Goal: Information Seeking & Learning: Find specific page/section

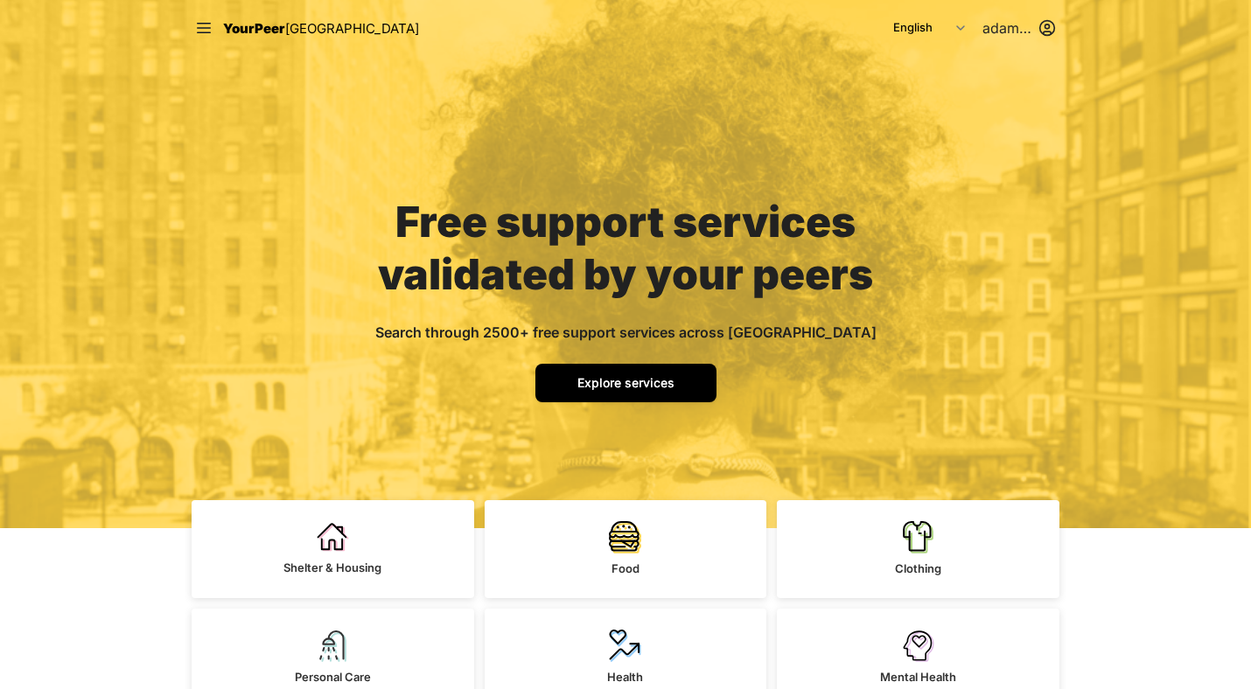
click at [632, 377] on span "Explore services" at bounding box center [625, 382] width 97 height 15
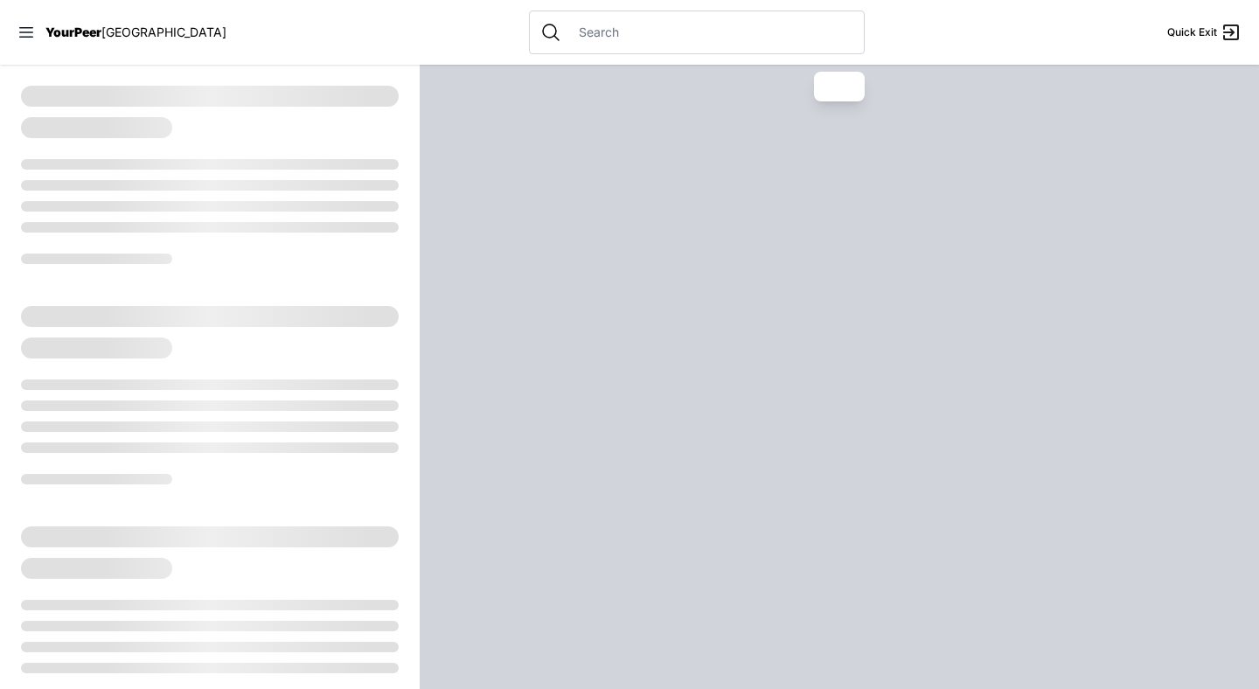
select select "recentlyUpdated"
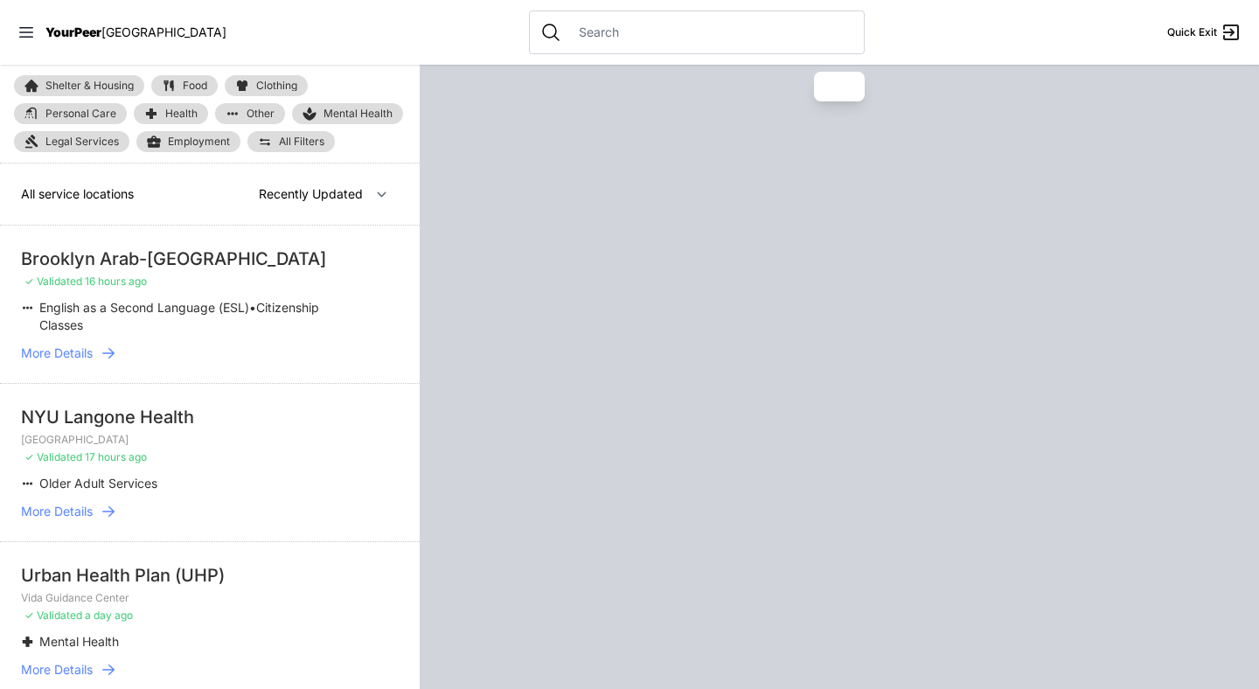
click at [593, 30] on input "text" at bounding box center [710, 32] width 285 height 17
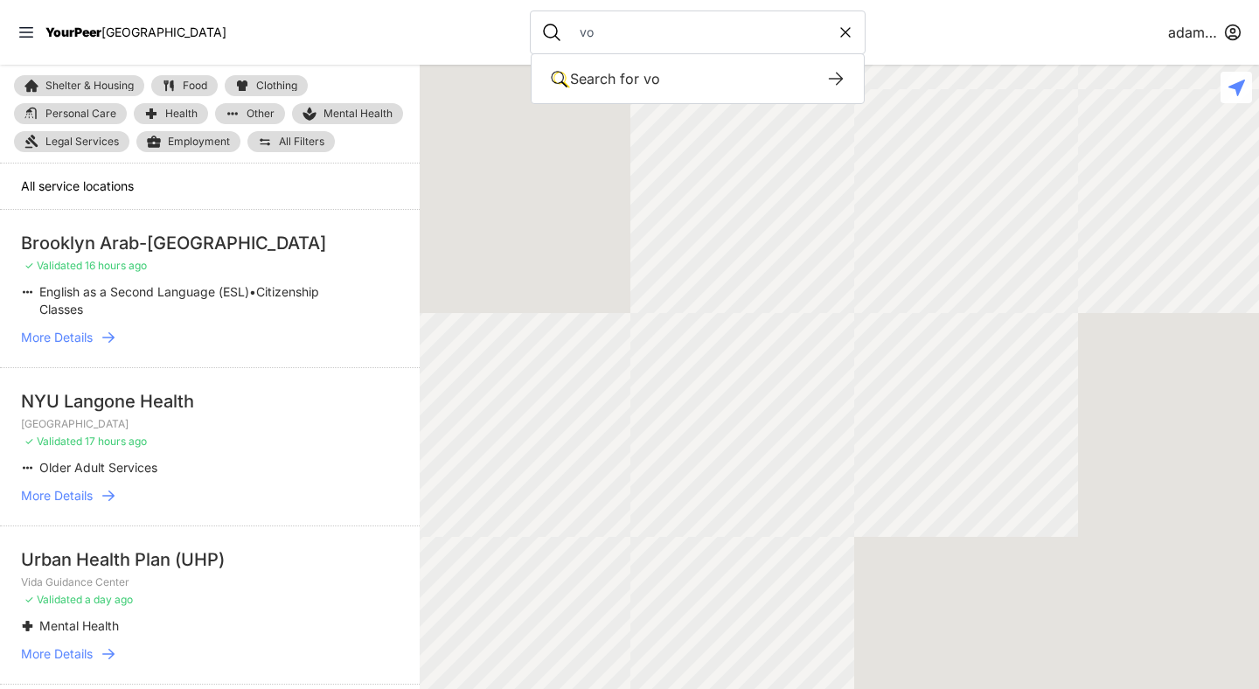
type input "v"
select select "recentlyUpdated"
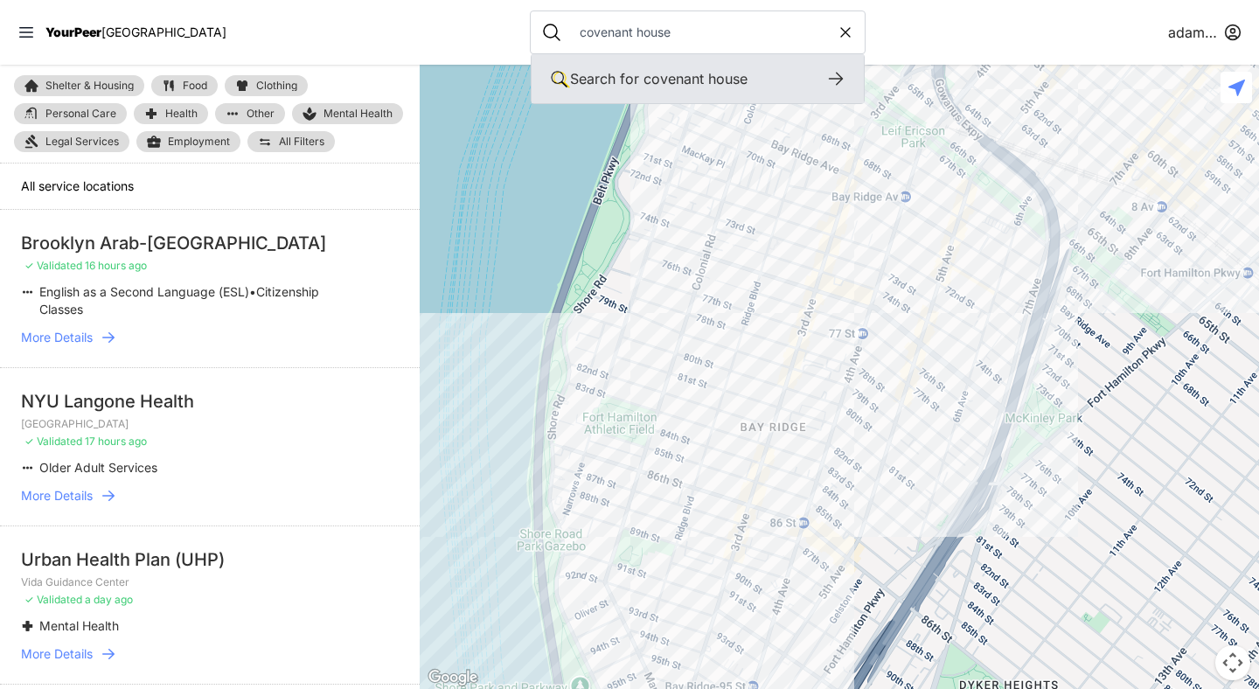
type input "covenant house"
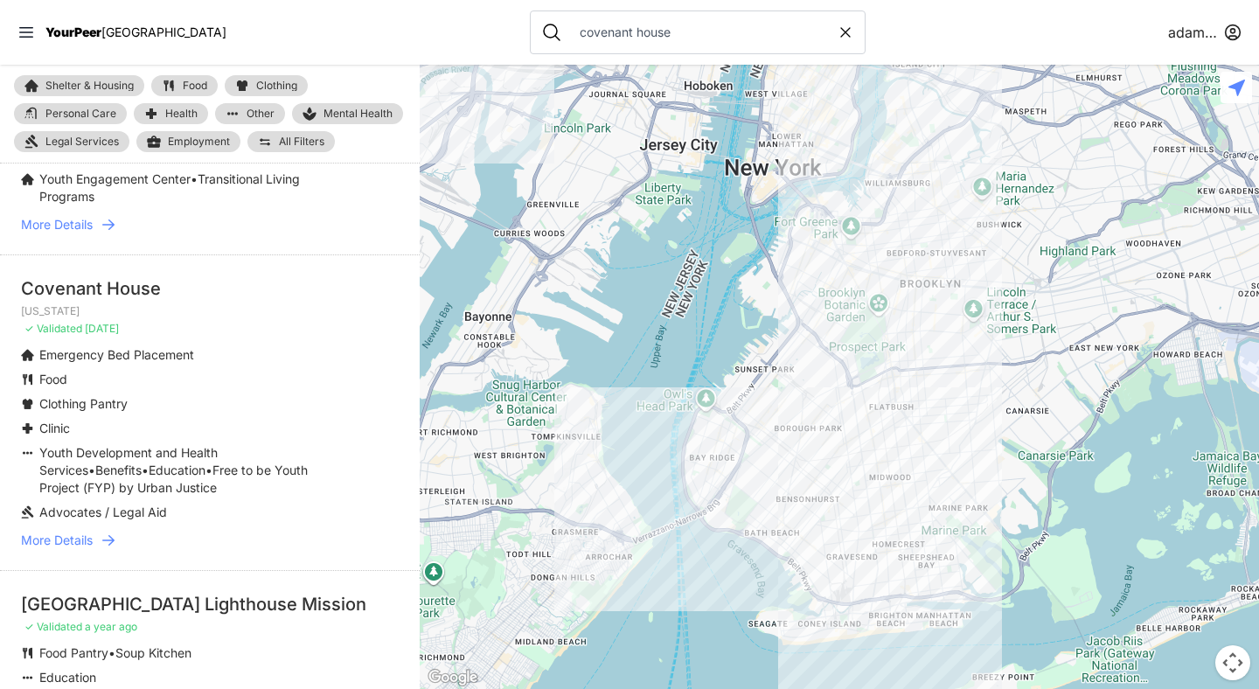
scroll to position [154, 0]
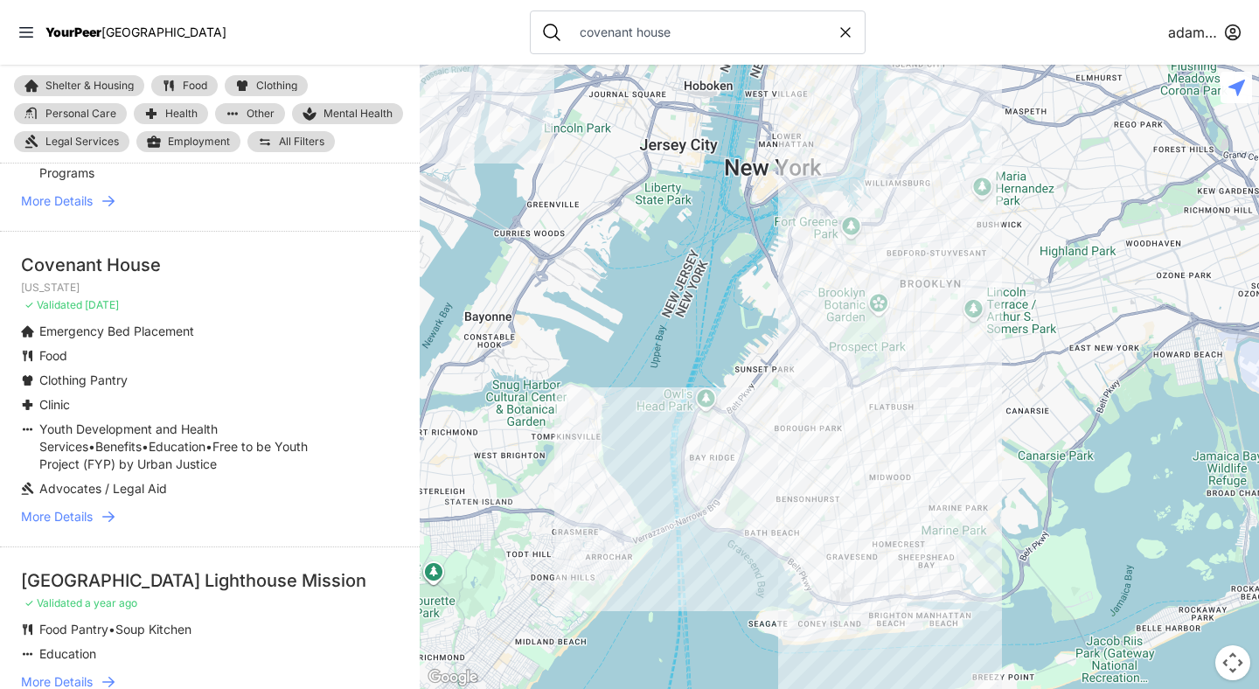
click at [110, 515] on icon at bounding box center [108, 516] width 17 height 17
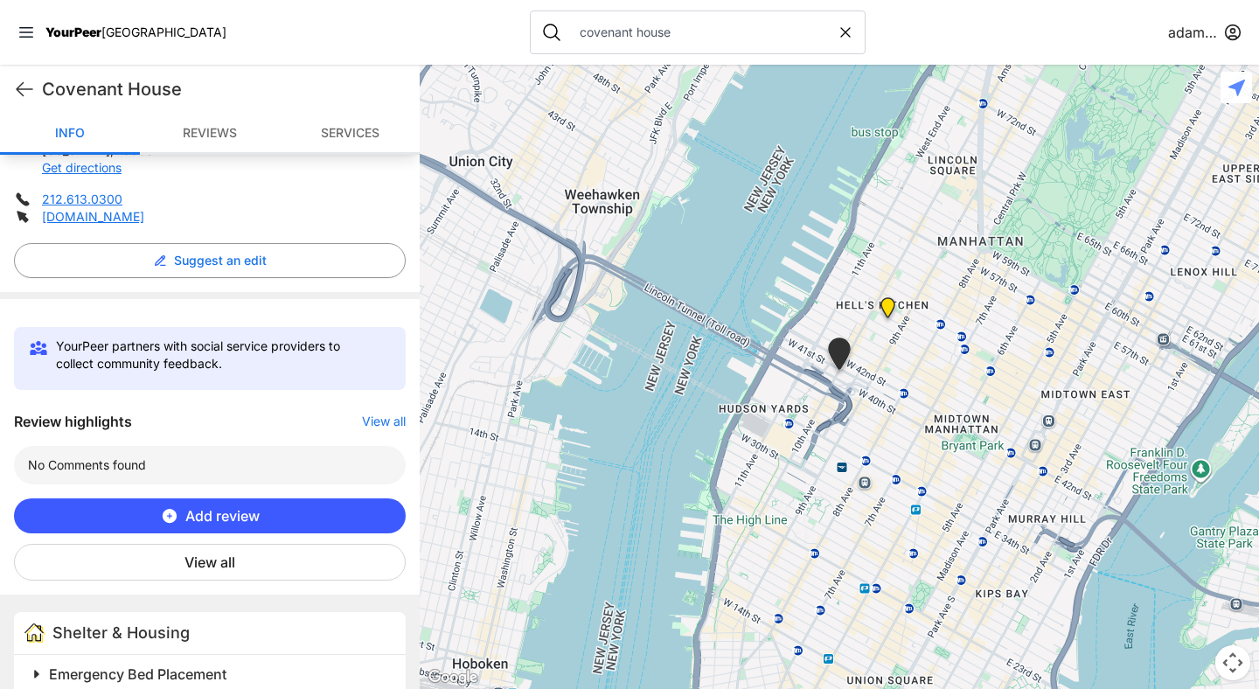
scroll to position [385, 0]
click at [260, 565] on button "View all" at bounding box center [210, 561] width 392 height 37
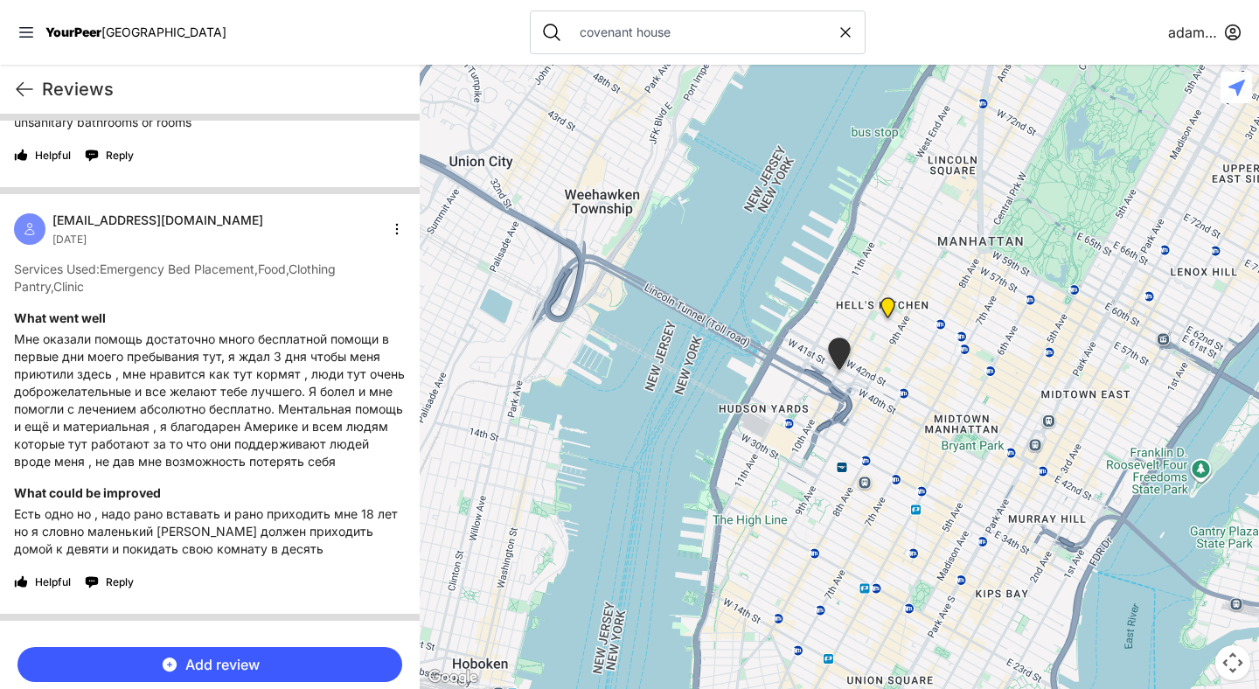
scroll to position [3849, 0]
click at [292, 383] on p "Мне оказали помощь достаточно много бесплатной помощи в первые дни моего пребыв…" at bounding box center [210, 403] width 392 height 140
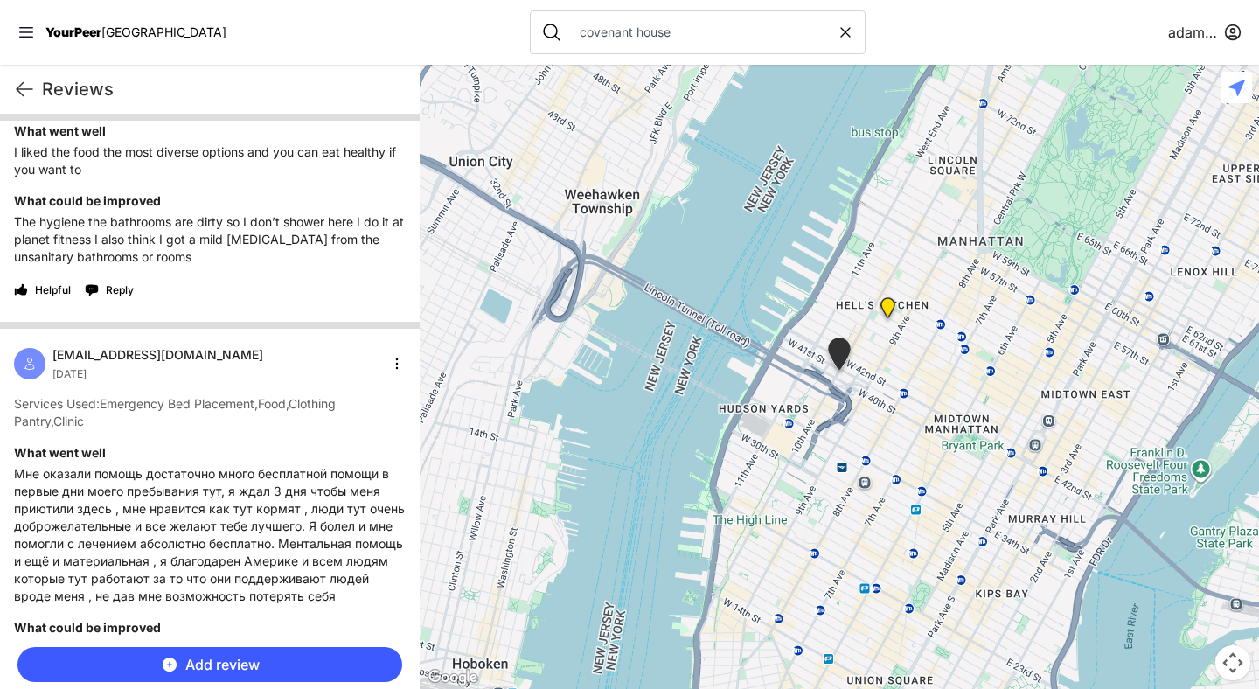
scroll to position [3762, 0]
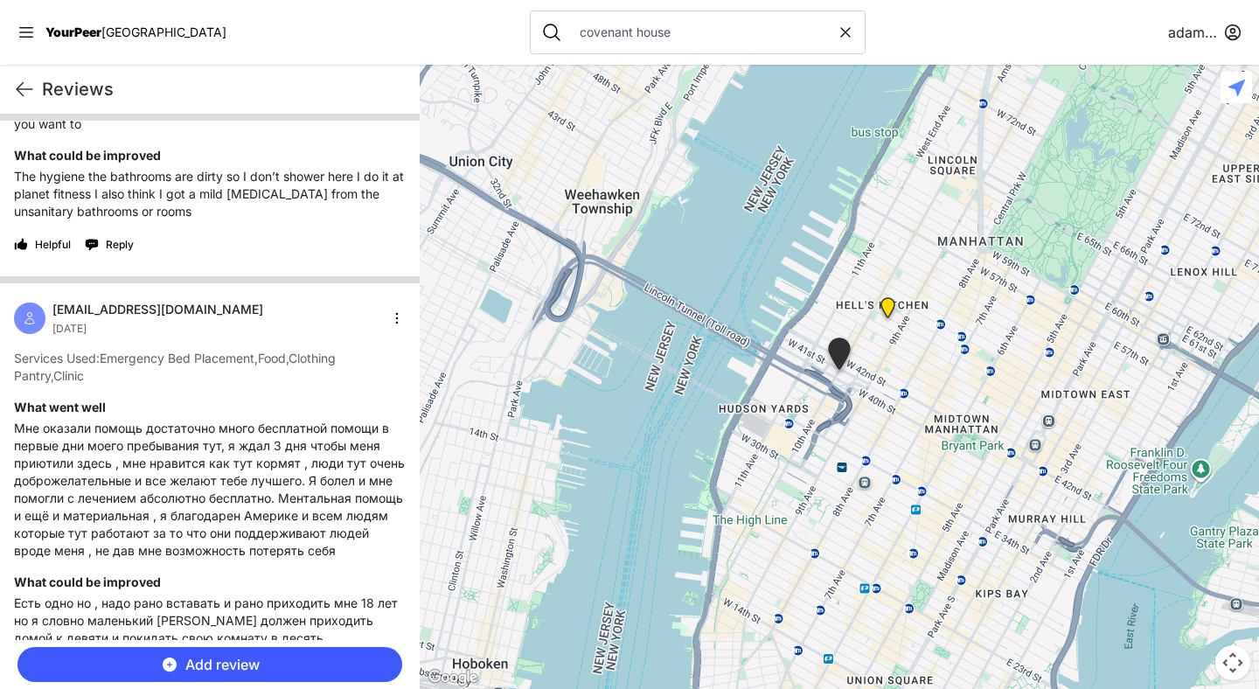
click at [49, 428] on p "Мне оказали помощь достаточно много бесплатной помощи в первые дни моего пребыв…" at bounding box center [210, 490] width 392 height 140
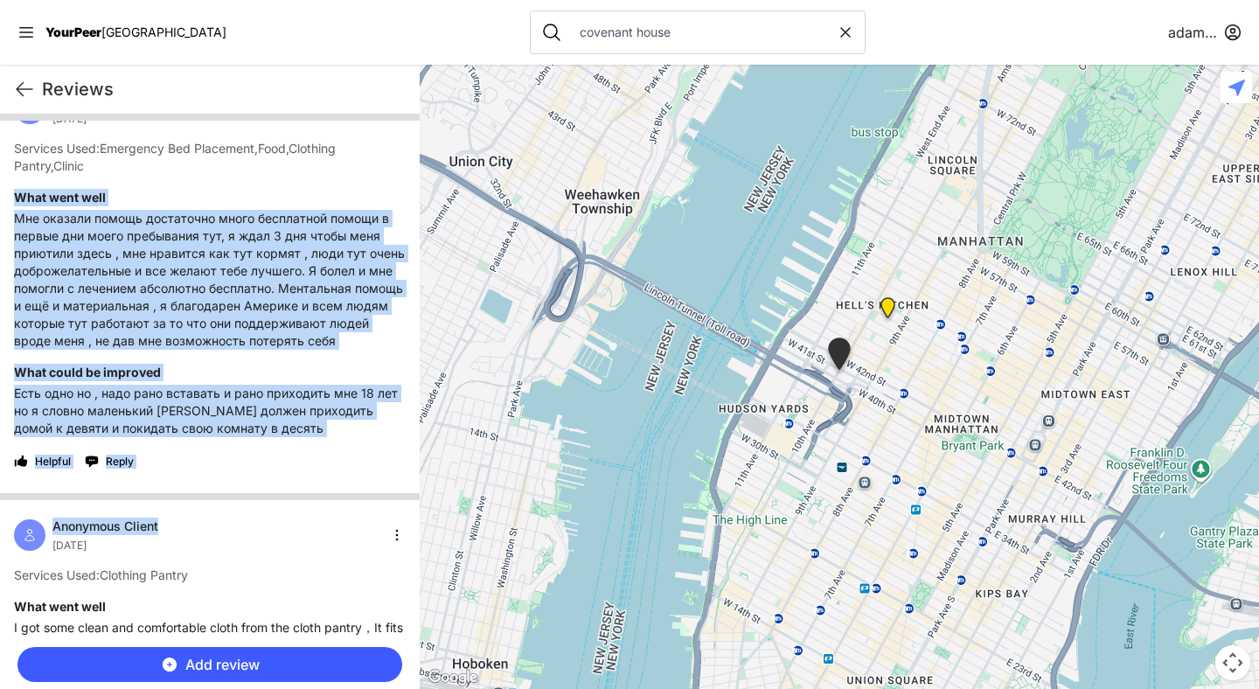
scroll to position [3977, 0]
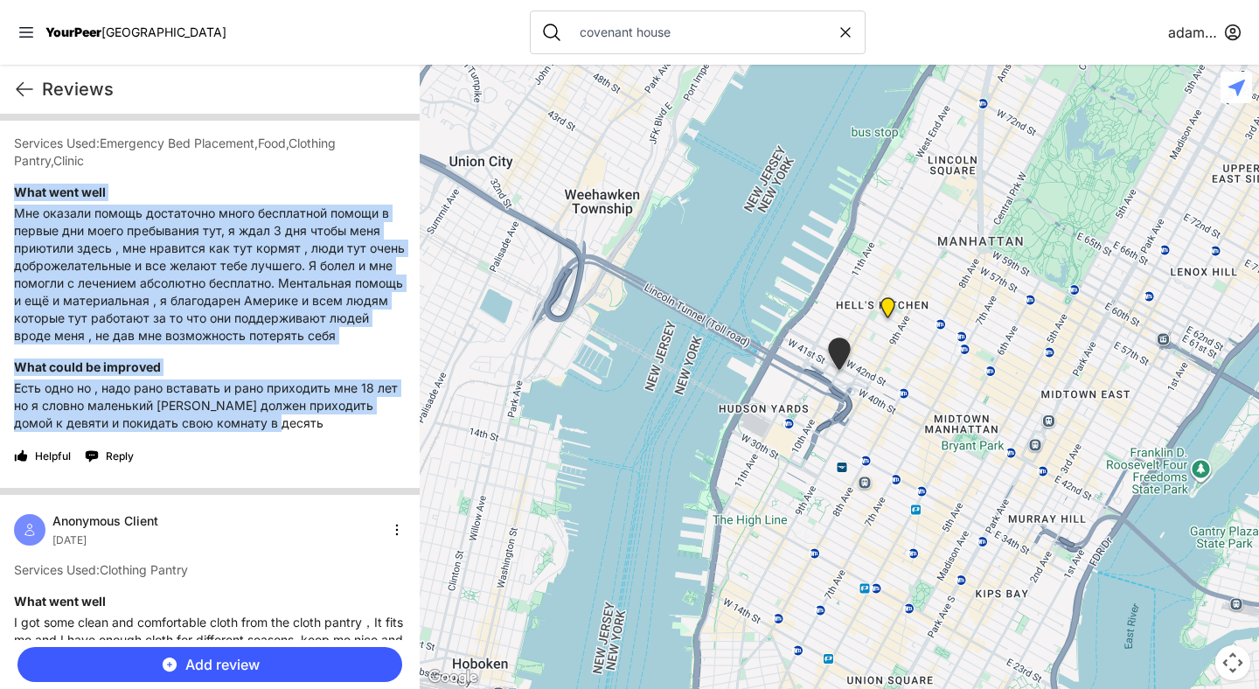
drag, startPoint x: 15, startPoint y: 408, endPoint x: 323, endPoint y: 422, distance: 308.2
click at [323, 422] on div "Lillgsvt6@gmail.com October 9th 2025 Services Used: Emergency Bed Placement , F…" at bounding box center [210, 278] width 420 height 420
copy div "What went well Мне оказали помощь достаточно много бесплатной помощи в первые д…"
click at [249, 294] on p "Мне оказали помощь достаточно много бесплатной помощи в первые дни моего пребыв…" at bounding box center [210, 275] width 392 height 140
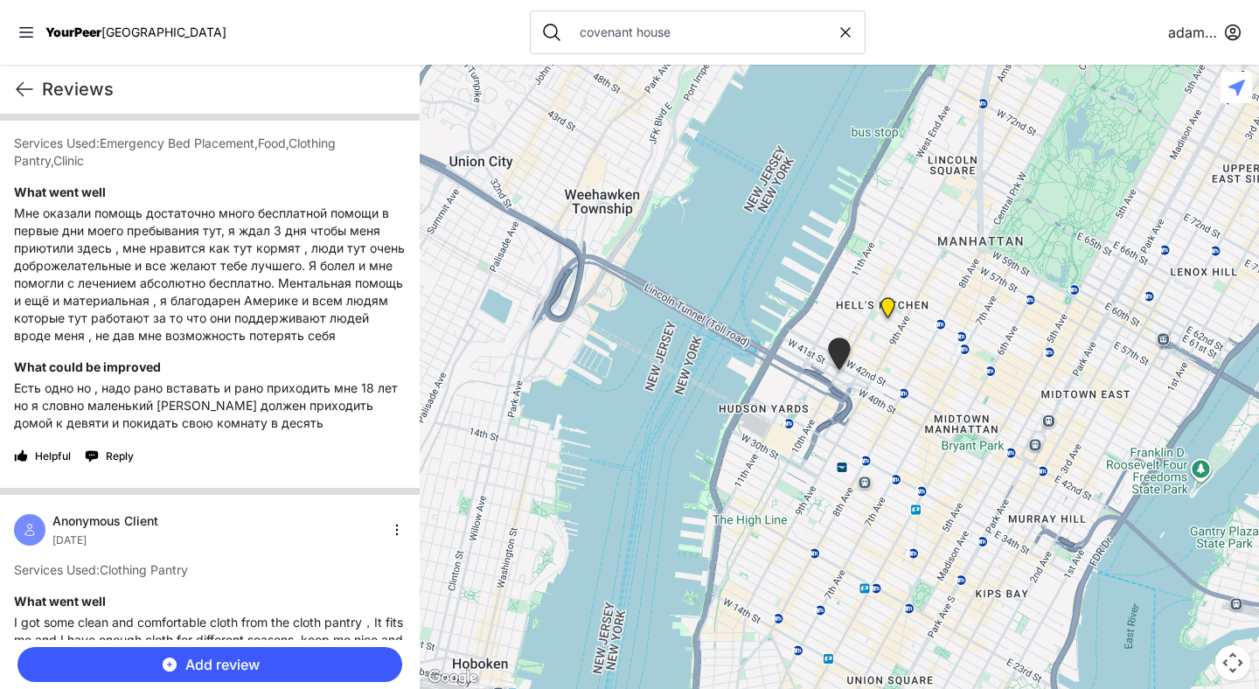
click at [91, 37] on span "YourPeer" at bounding box center [73, 31] width 56 height 15
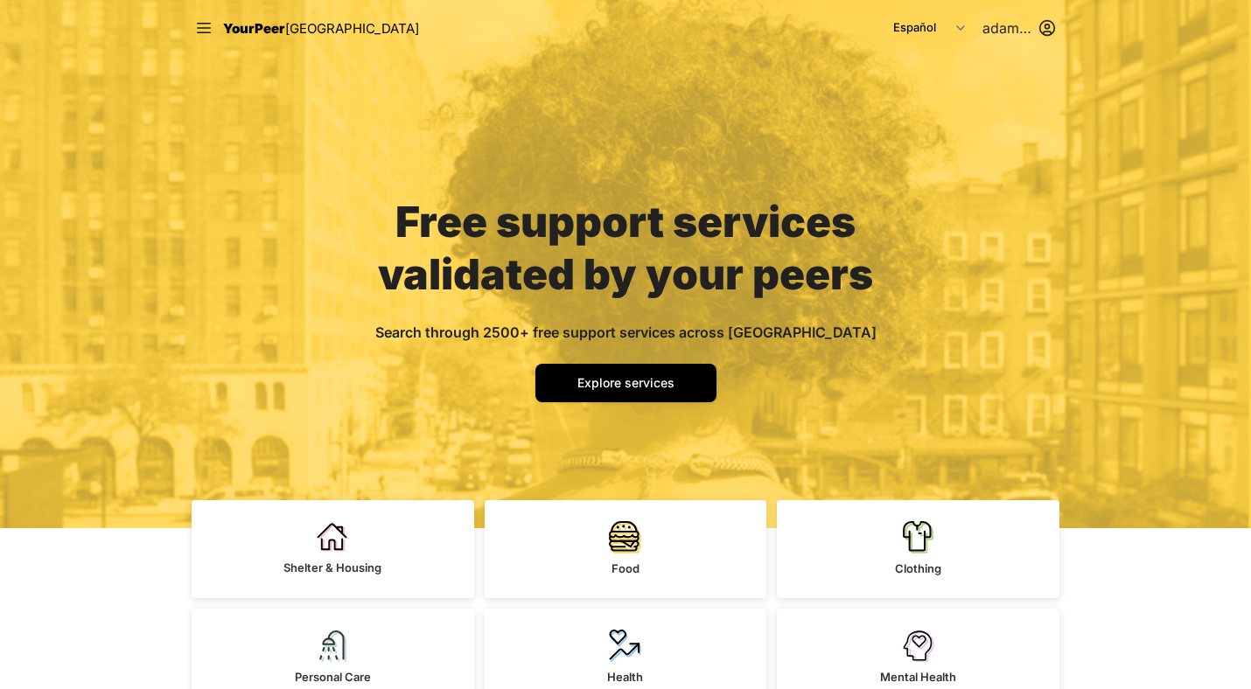
click at [882, 12] on select "English Español 简体中文 বাংলা Français Русский" at bounding box center [928, 27] width 93 height 31
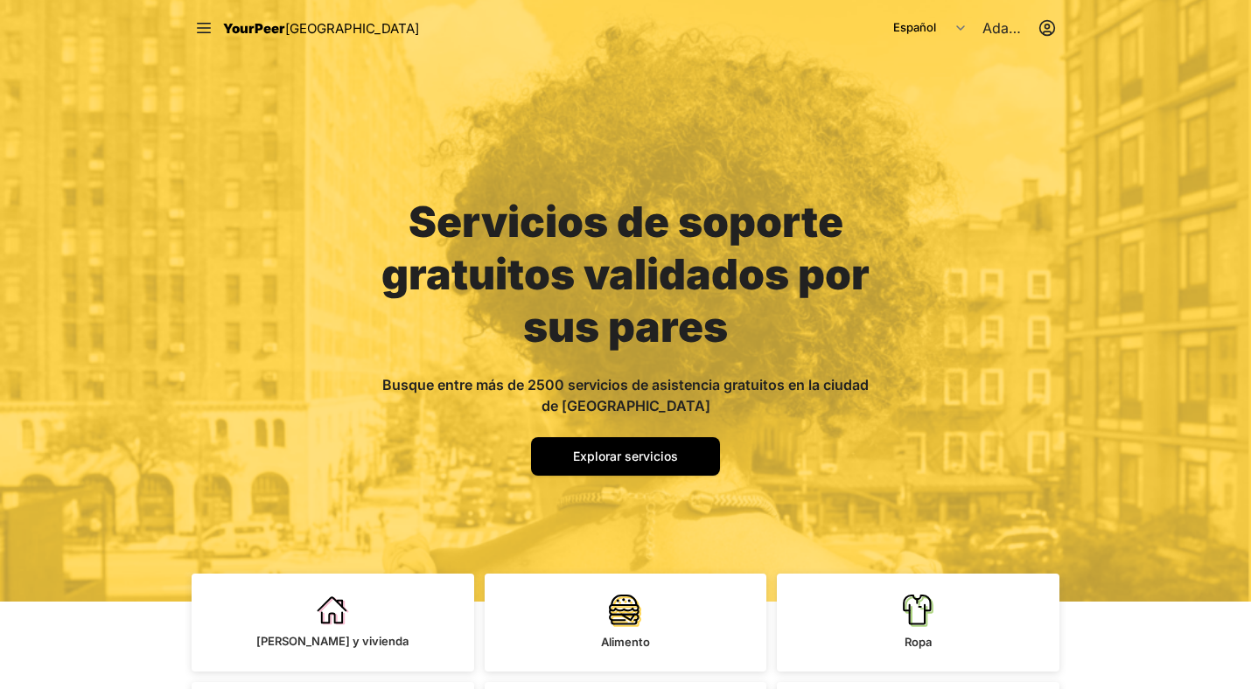
click at [956, 26] on select "English Español 简体中文 বাংলা Français Русский" at bounding box center [928, 27] width 93 height 31
select select "en|en"
click at [882, 12] on select "English Español 简体中文 বাংলা Français Русский" at bounding box center [928, 27] width 93 height 31
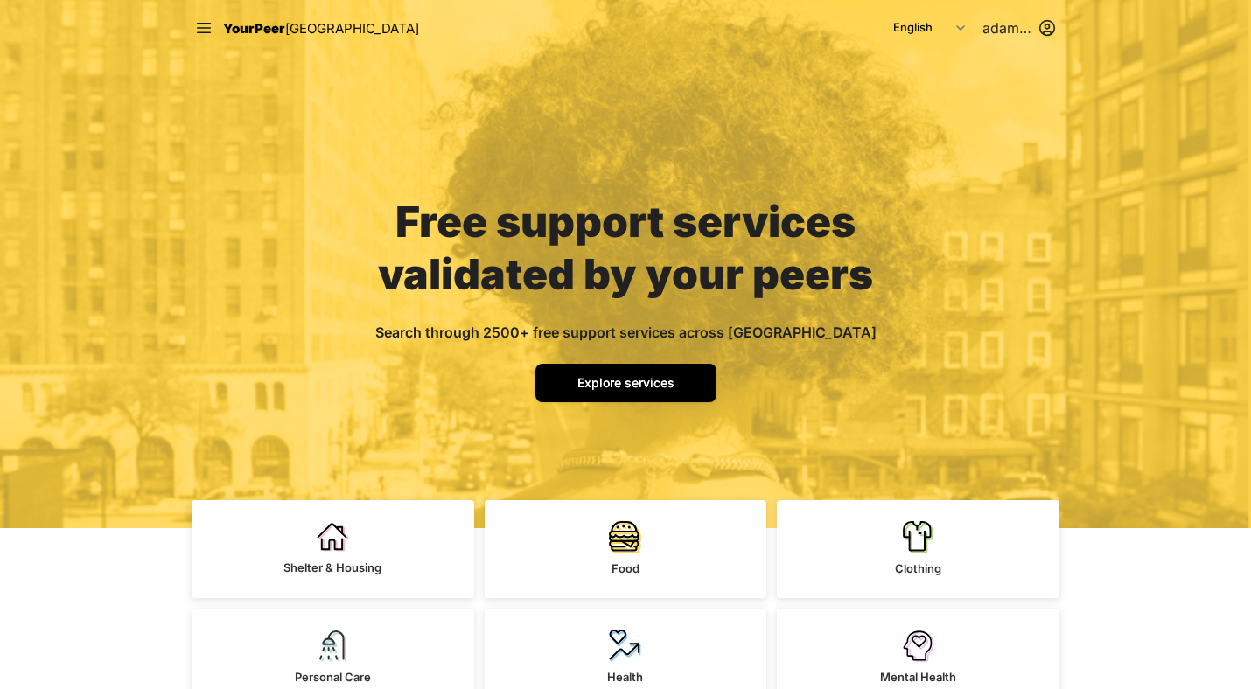
click at [667, 373] on link "Explore services" at bounding box center [625, 383] width 181 height 38
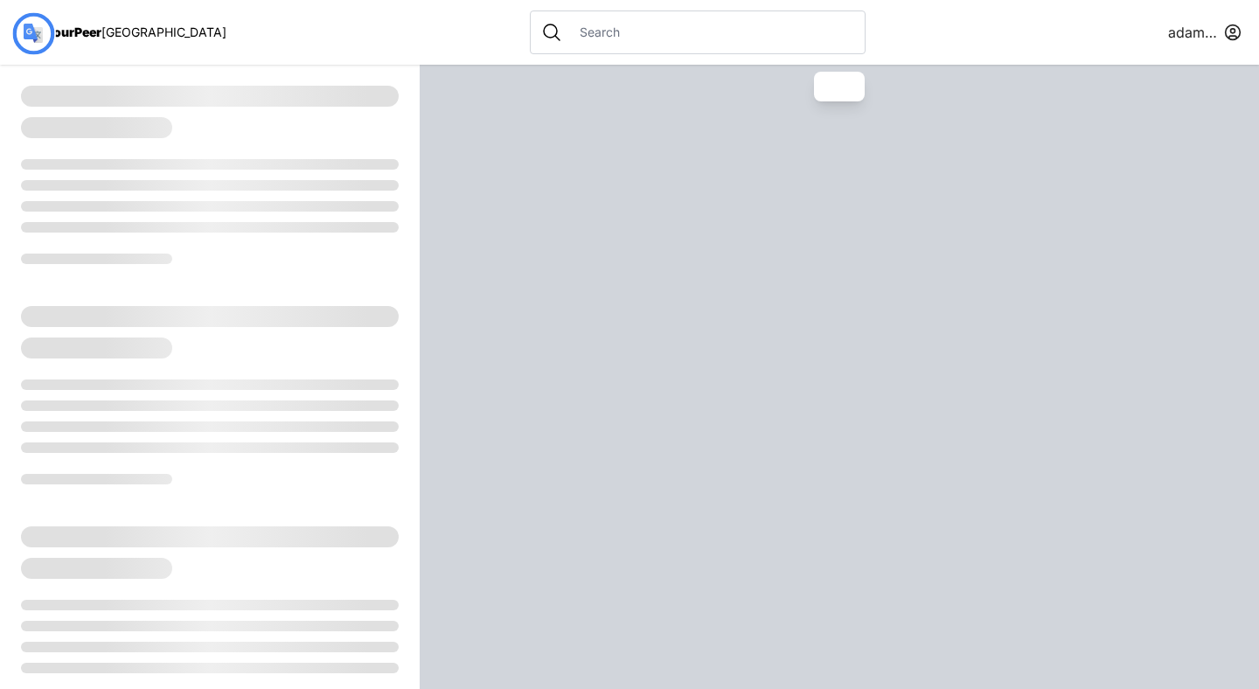
select select "recentlyUpdated"
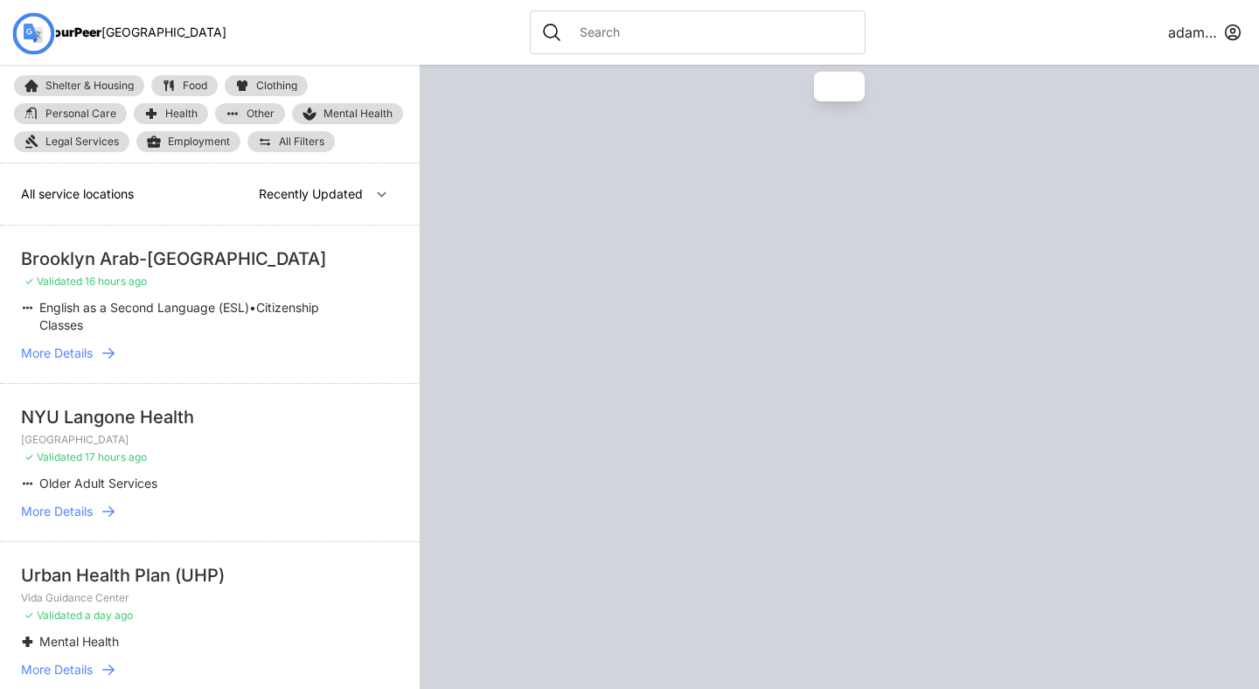
click at [594, 28] on input "text" at bounding box center [711, 32] width 285 height 17
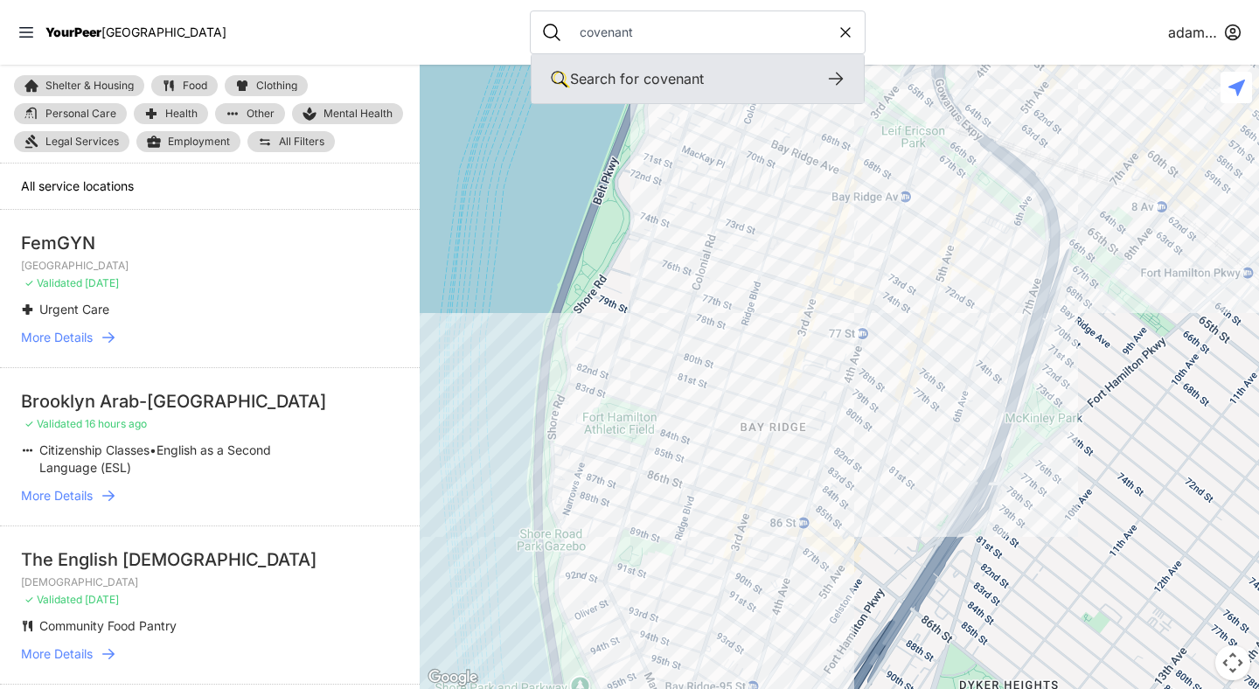
type input "covenant"
click at [826, 72] on icon at bounding box center [836, 78] width 21 height 21
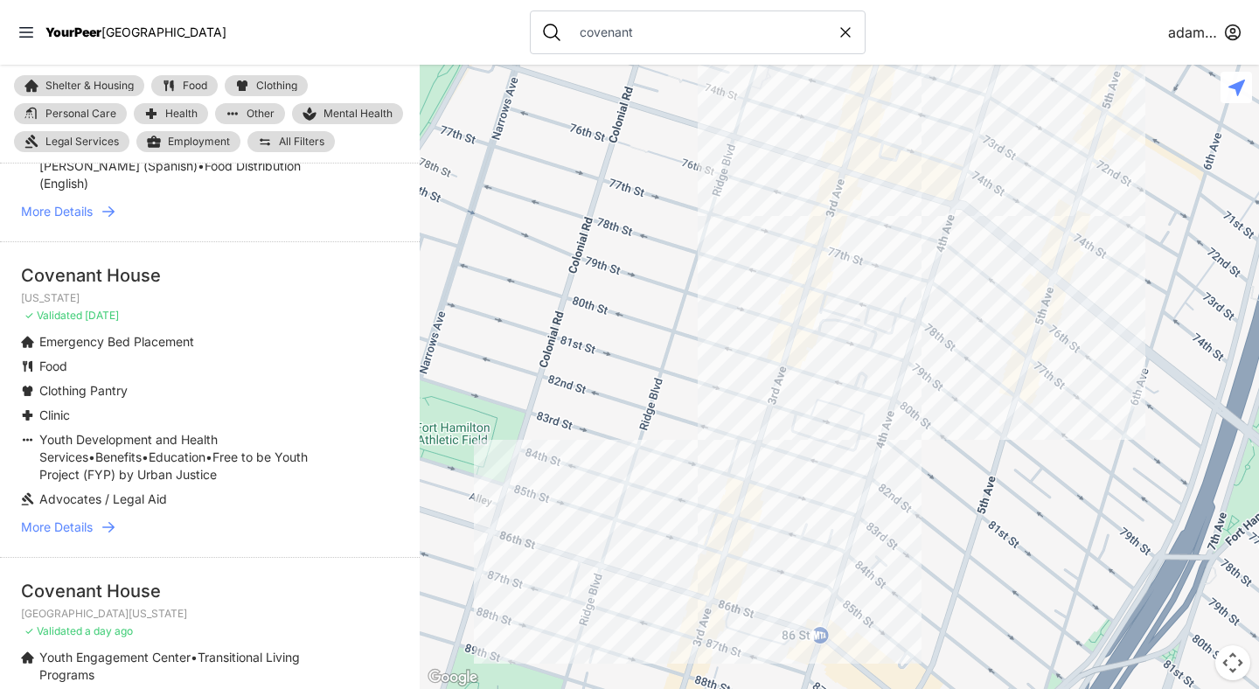
scroll to position [201, 0]
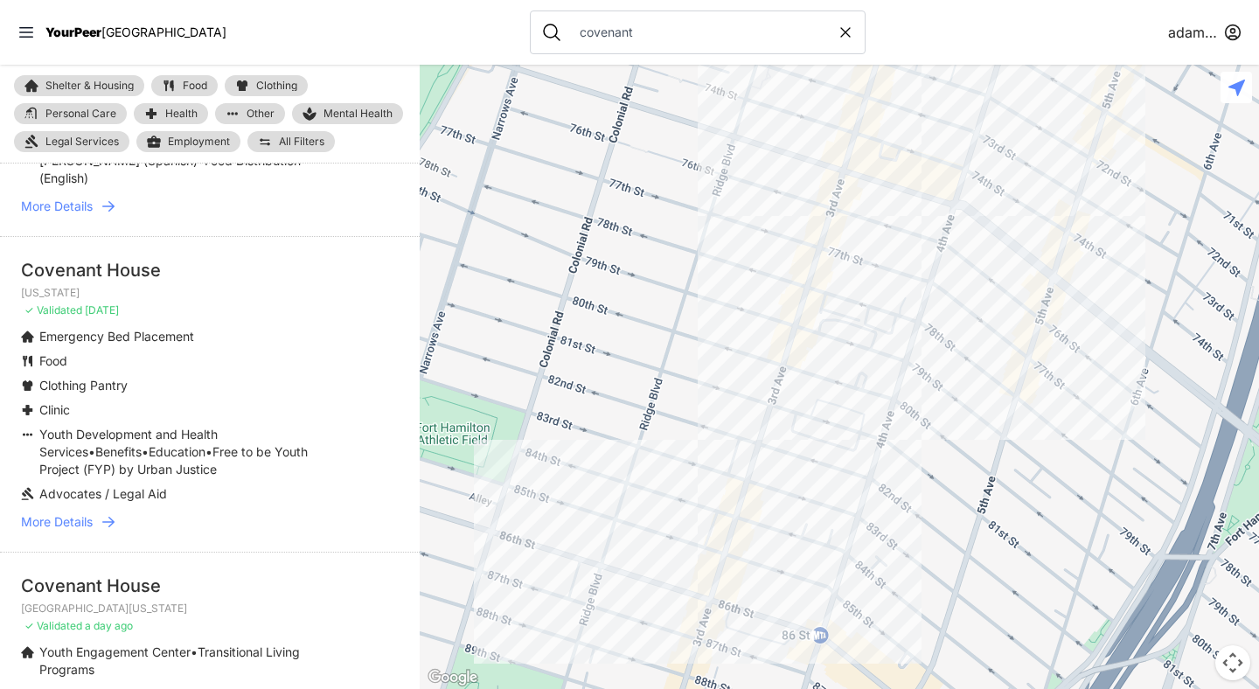
click at [119, 519] on link "More Details" at bounding box center [210, 521] width 378 height 17
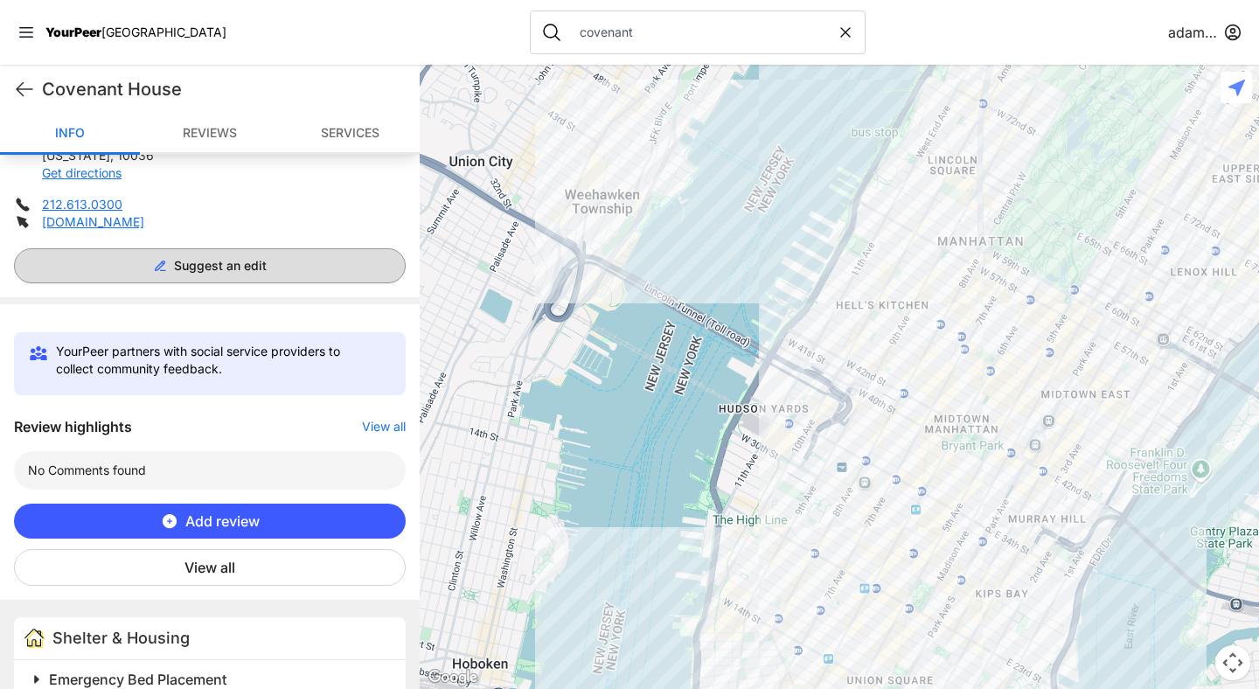
scroll to position [400, 0]
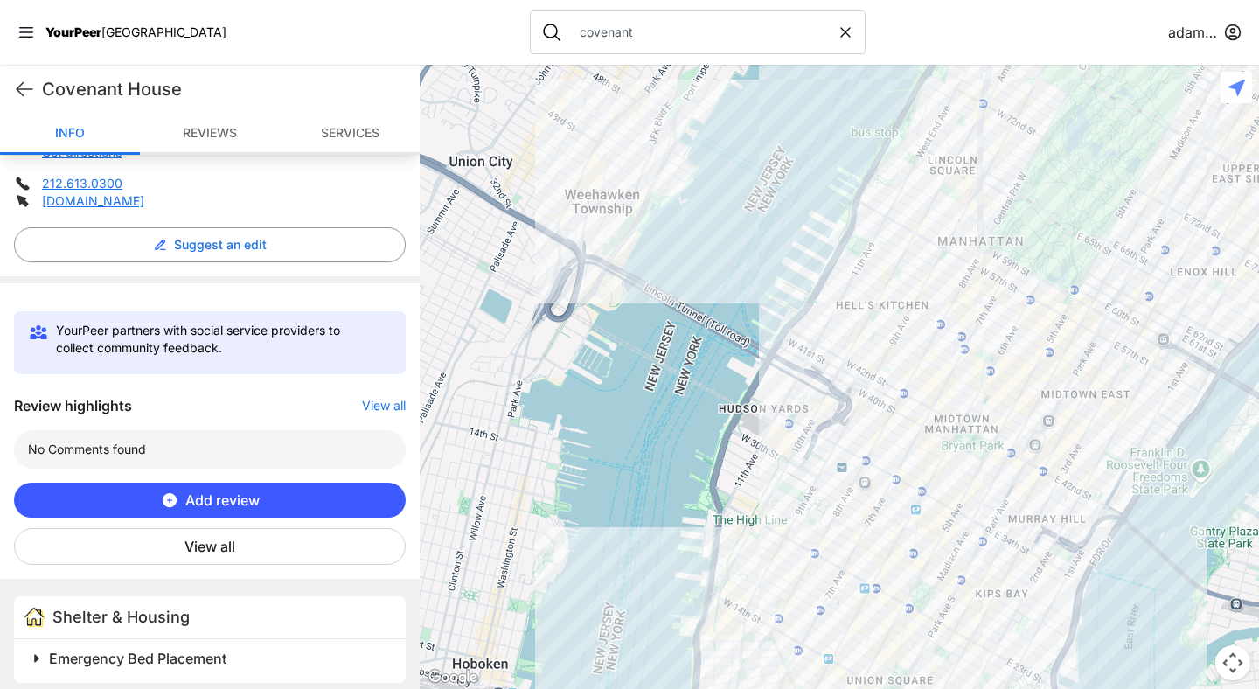
click at [217, 545] on font "View all" at bounding box center [210, 546] width 51 height 17
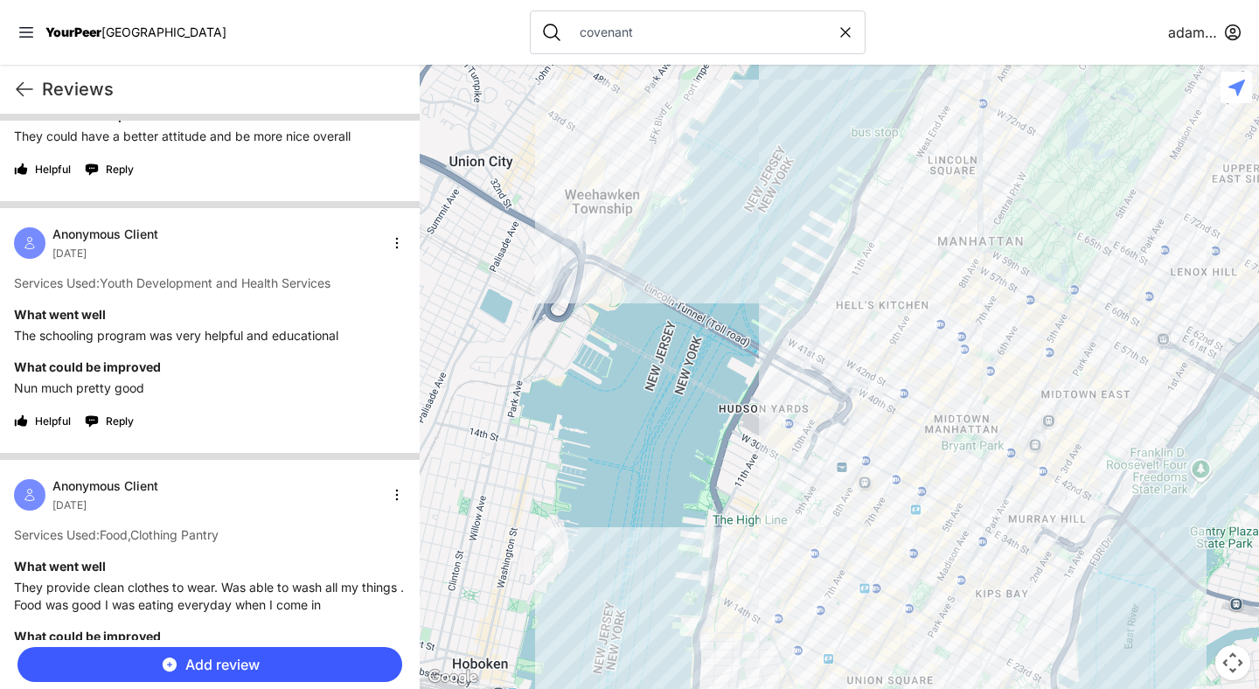
scroll to position [6073, 0]
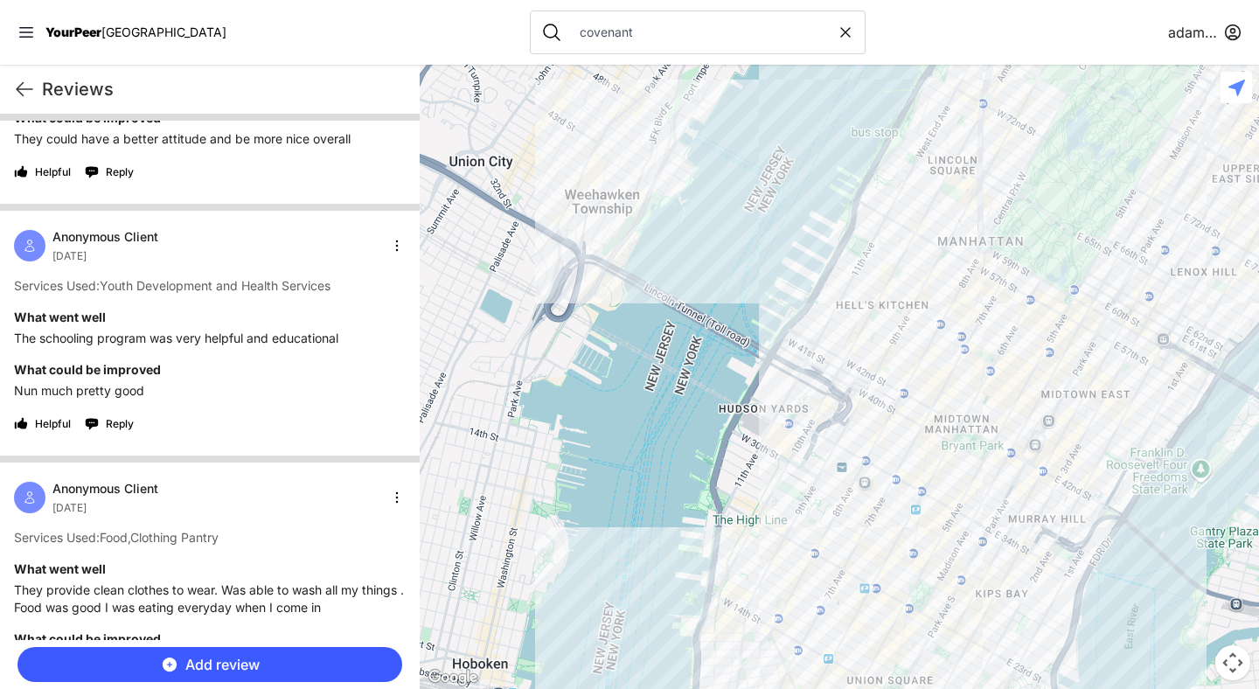
click at [43, 87] on h1 "Reviews" at bounding box center [224, 89] width 364 height 24
click at [31, 90] on icon at bounding box center [24, 89] width 21 height 21
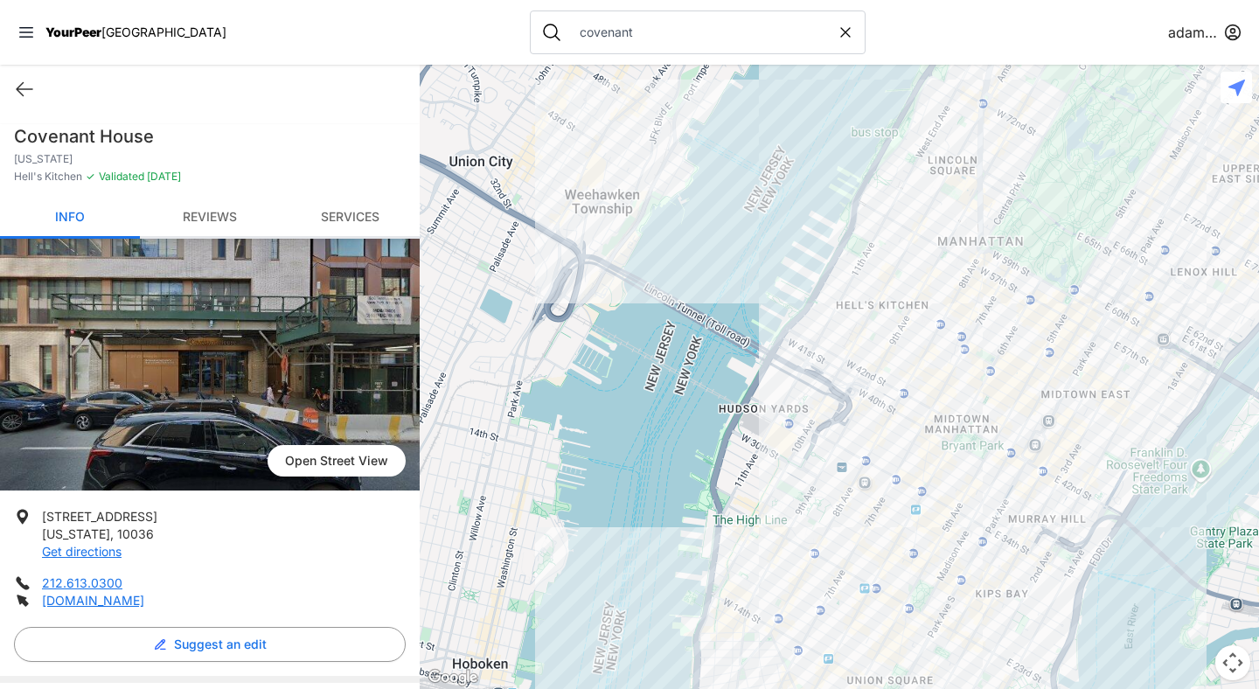
click at [226, 207] on link "Reviews" at bounding box center [210, 218] width 140 height 41
click at [162, 31] on nav "YourPeer NYC covenant adamabard" at bounding box center [629, 32] width 1259 height 65
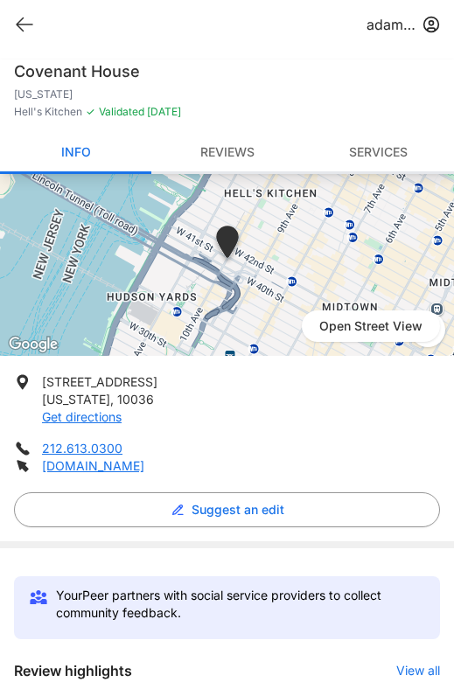
click at [215, 161] on link "Reviews" at bounding box center [226, 153] width 151 height 41
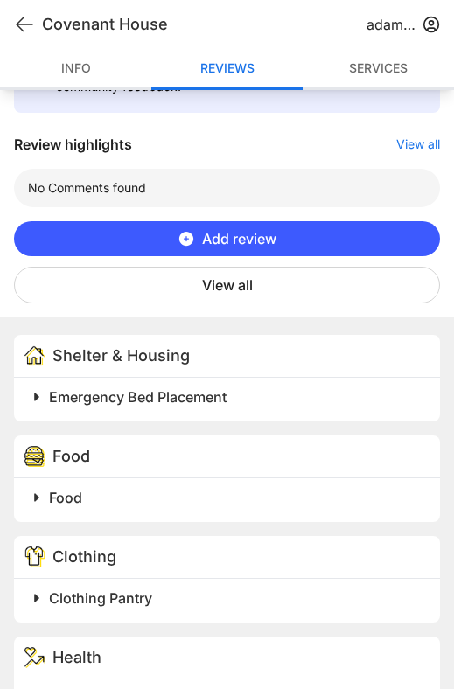
scroll to position [541, 0]
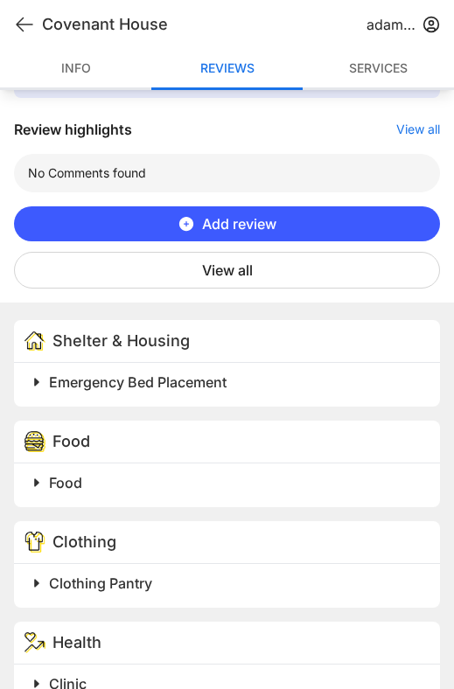
click at [223, 265] on font "View all" at bounding box center [227, 269] width 51 height 17
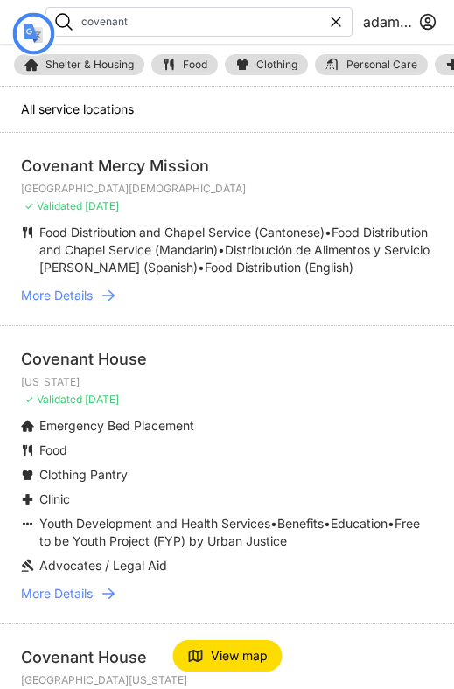
click at [338, 10] on div "covenant" at bounding box center [198, 22] width 307 height 30
click at [336, 24] on icon at bounding box center [335, 21] width 17 height 17
select select "recentlyUpdated"
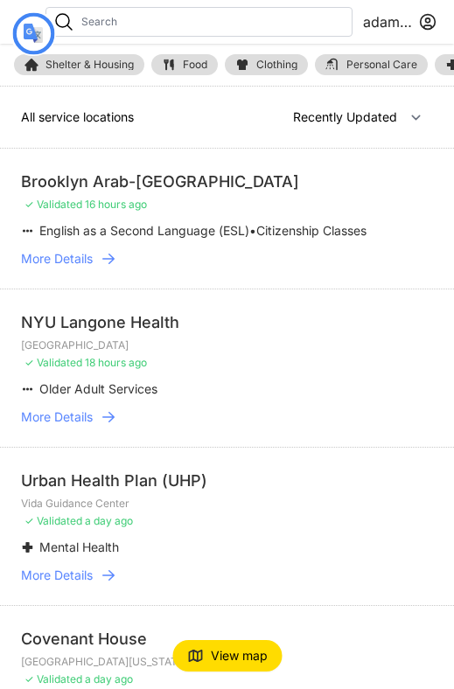
type input "covenant"
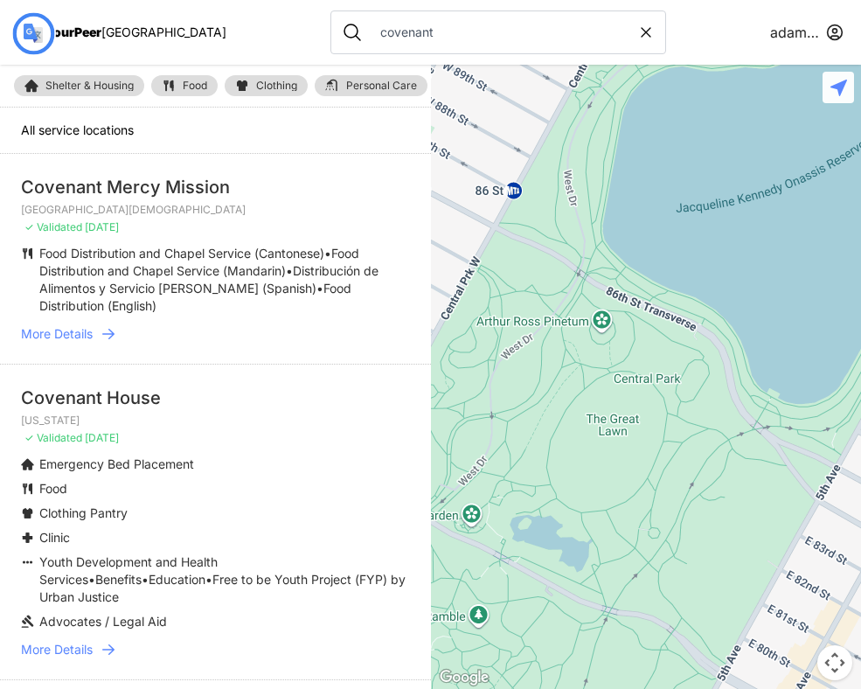
click at [115, 30] on span "[GEOGRAPHIC_DATA]" at bounding box center [163, 31] width 125 height 15
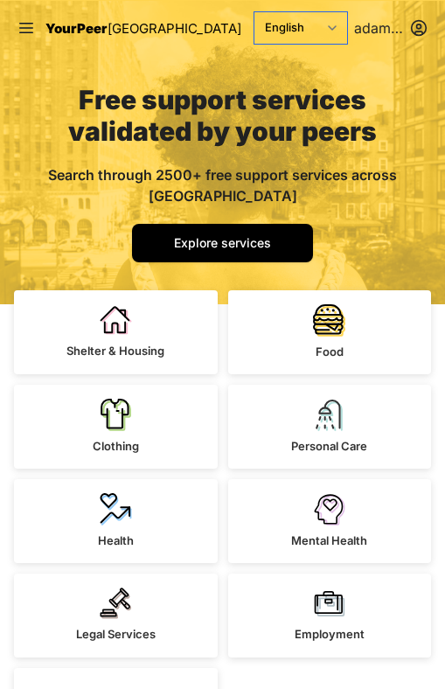
click at [315, 32] on select "English Español 简体中文 বাংলা Français Русский" at bounding box center [300, 27] width 93 height 31
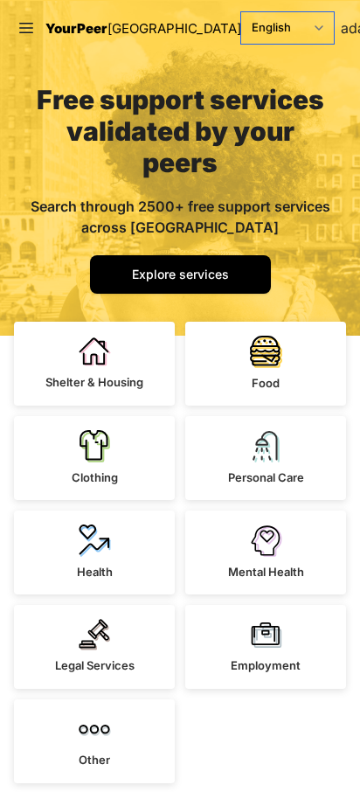
click at [246, 26] on select "English Español 简体中文 বাংলা Français Русский" at bounding box center [287, 27] width 93 height 31
click at [164, 267] on span "Explore services" at bounding box center [180, 274] width 97 height 15
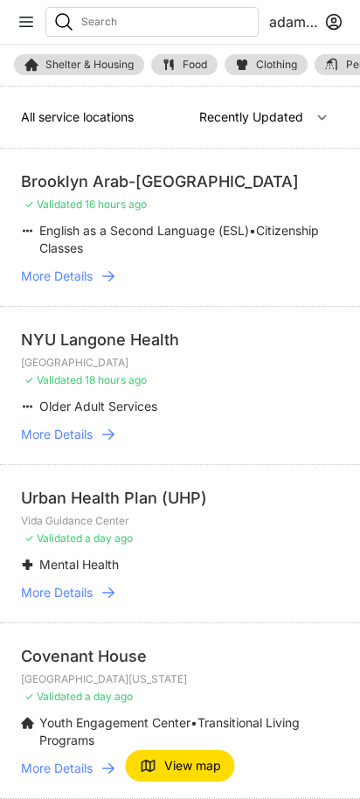
click at [164, 25] on input "text" at bounding box center [166, 22] width 170 height 14
select select "nearby"
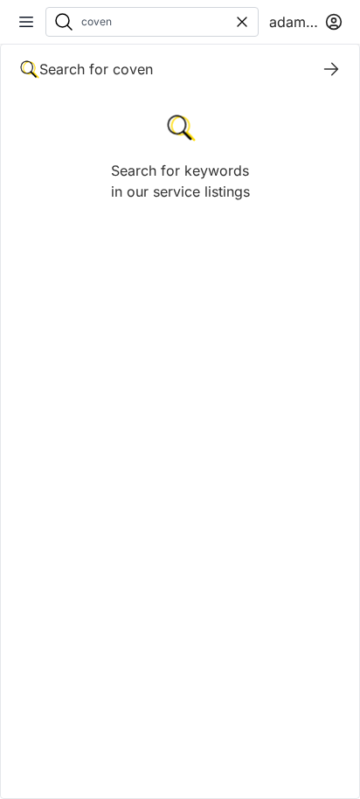
type input "coven"
click at [333, 72] on icon at bounding box center [331, 69] width 21 height 21
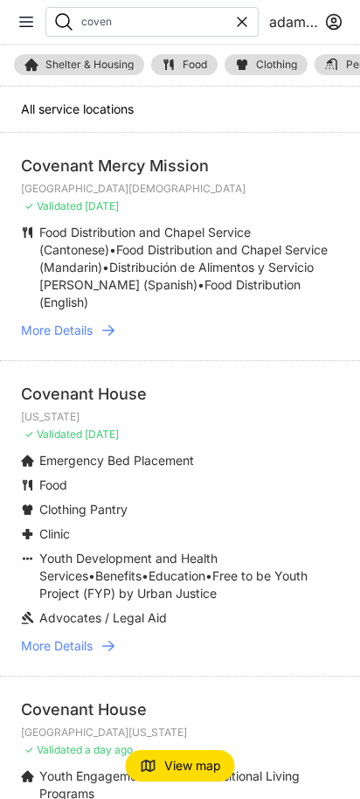
click at [85, 638] on font "More Details" at bounding box center [57, 645] width 72 height 15
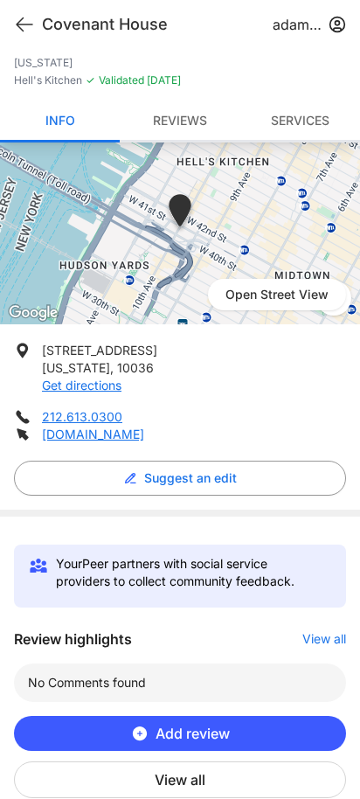
scroll to position [38, 0]
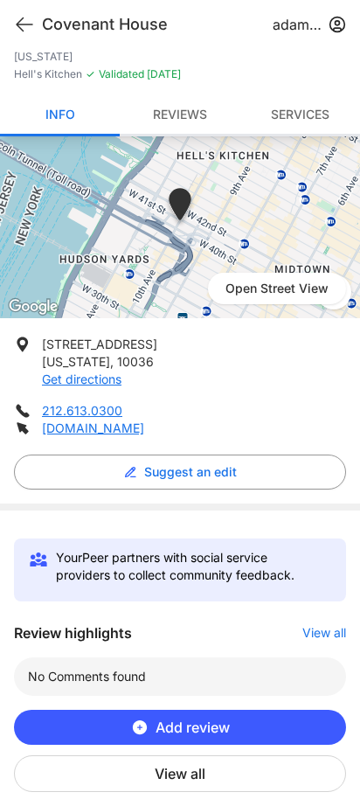
click at [173, 688] on font "View all" at bounding box center [180, 773] width 51 height 17
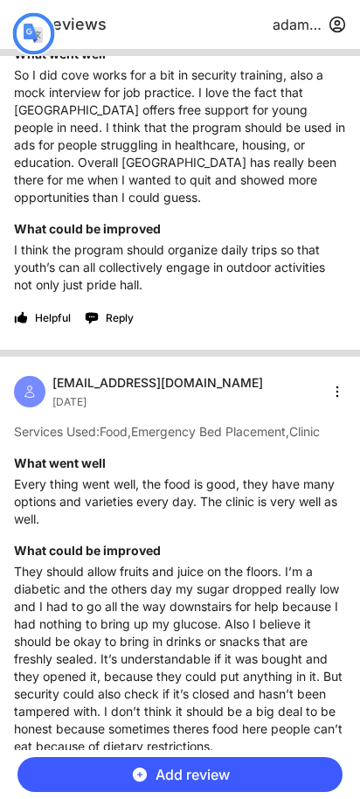
scroll to position [0, 0]
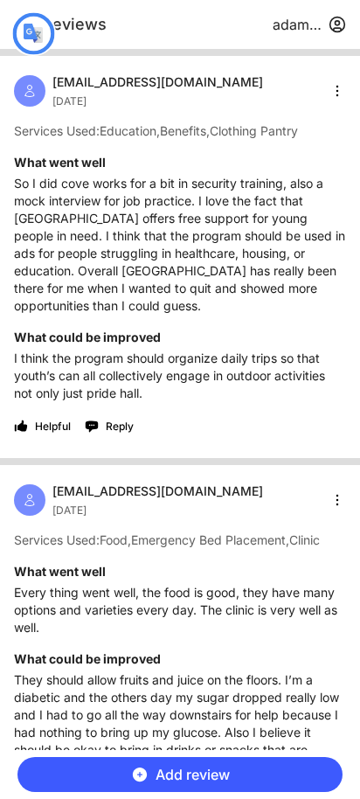
click at [101, 28] on h1 "Reviews" at bounding box center [154, 24] width 224 height 24
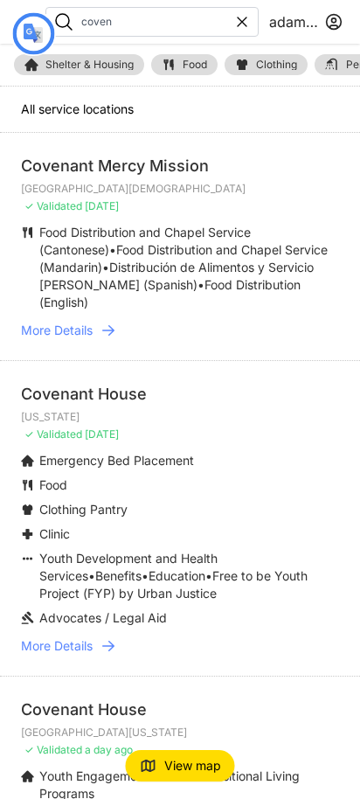
click at [109, 638] on icon at bounding box center [108, 646] width 17 height 17
